Goal: Find specific page/section: Find specific page/section

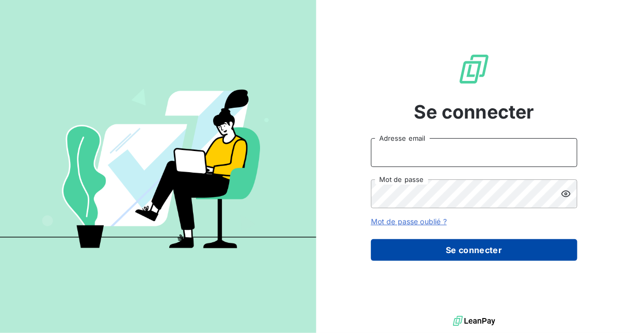
type input "[EMAIL_ADDRESS][DOMAIN_NAME]"
click at [471, 249] on button "Se connecter" at bounding box center [474, 250] width 206 height 22
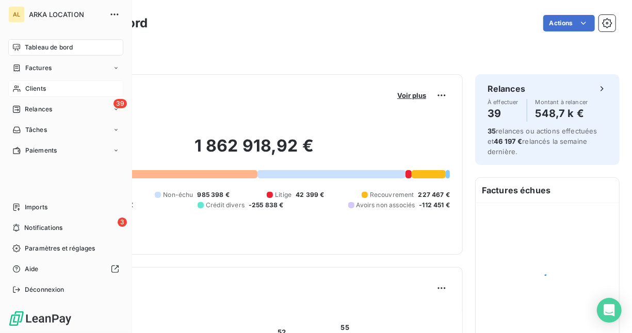
click at [37, 88] on span "Clients" at bounding box center [35, 88] width 21 height 9
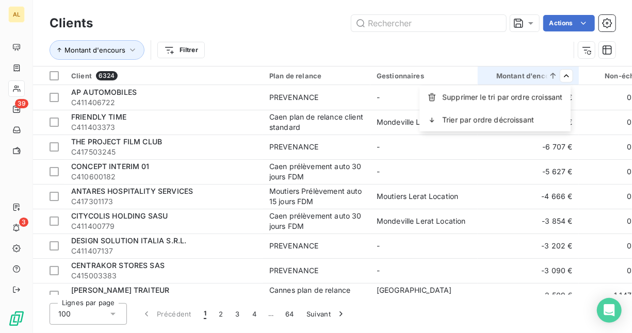
click at [522, 75] on html "AL 39 3 Clients Actions Montant d'encours Filtrer Client 6324 Plan de relance G…" at bounding box center [316, 166] width 632 height 333
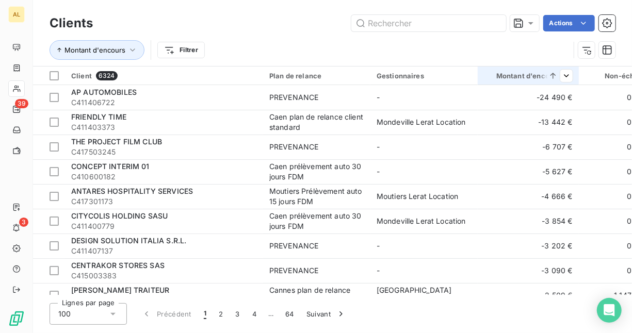
click at [525, 75] on div "Montant d'encours" at bounding box center [528, 76] width 89 height 8
click at [551, 74] on icon at bounding box center [553, 76] width 10 height 10
click at [537, 77] on div "Montant d'encours" at bounding box center [528, 76] width 89 height 8
click at [565, 68] on html "AL 39 3 Clients Actions Montant d'encours Filtrer Client 6324 Plan de relance G…" at bounding box center [316, 166] width 632 height 333
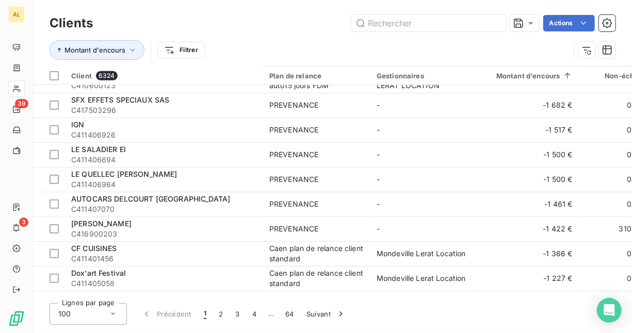
scroll to position [1960, 0]
